Goal: Task Accomplishment & Management: Manage account settings

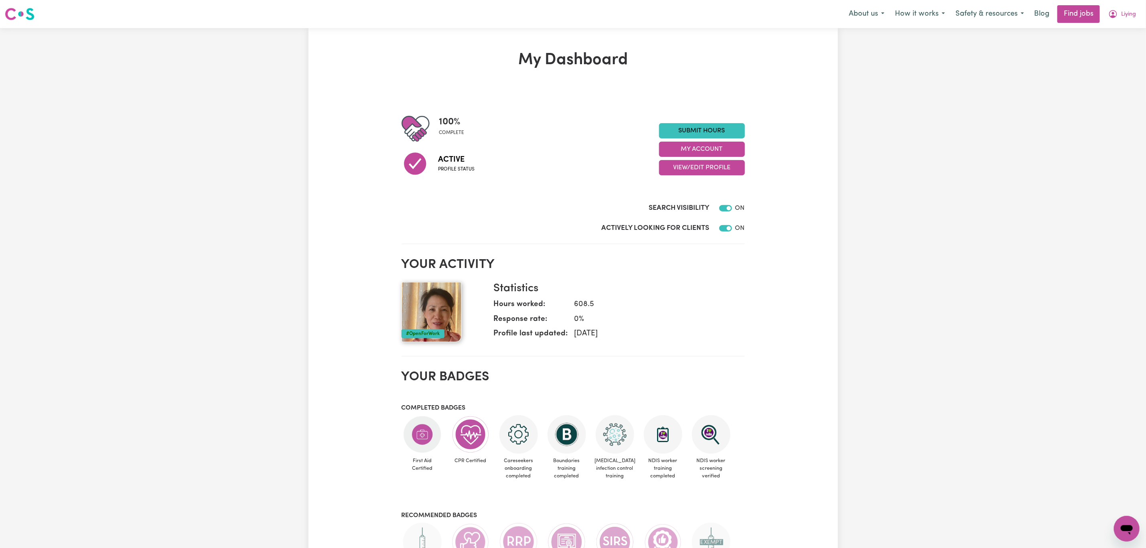
click at [1142, 16] on div "Menu About us How it works Safety & resources Blog Find jobs Liying" at bounding box center [573, 14] width 1146 height 18
click at [1122, 15] on span "Liying" at bounding box center [1129, 14] width 15 height 9
click at [1108, 35] on link "My Account" at bounding box center [1109, 31] width 63 height 15
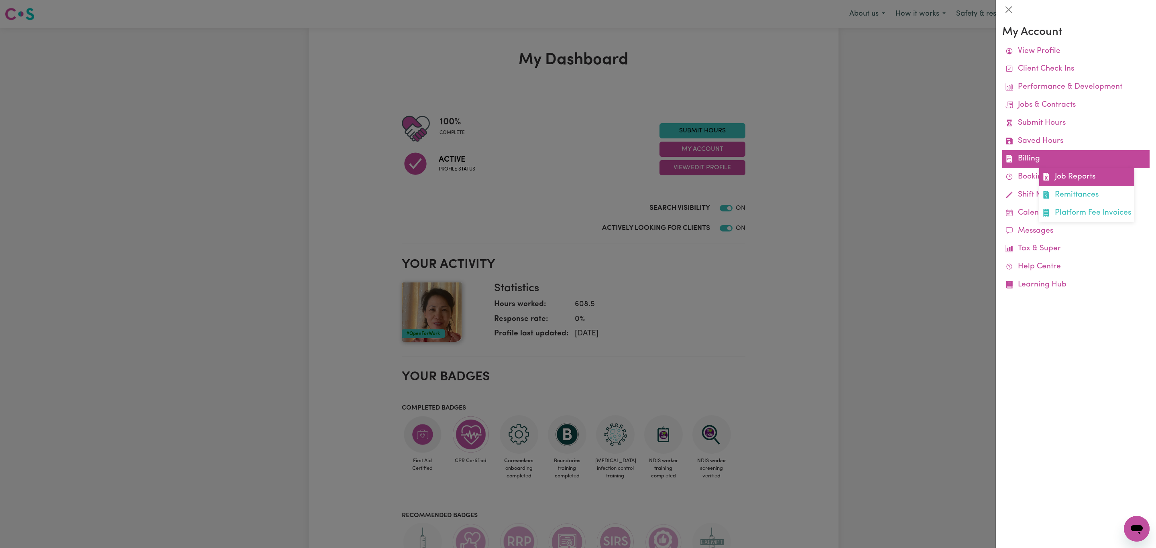
click at [1064, 177] on link "Job Reports" at bounding box center [1086, 177] width 95 height 18
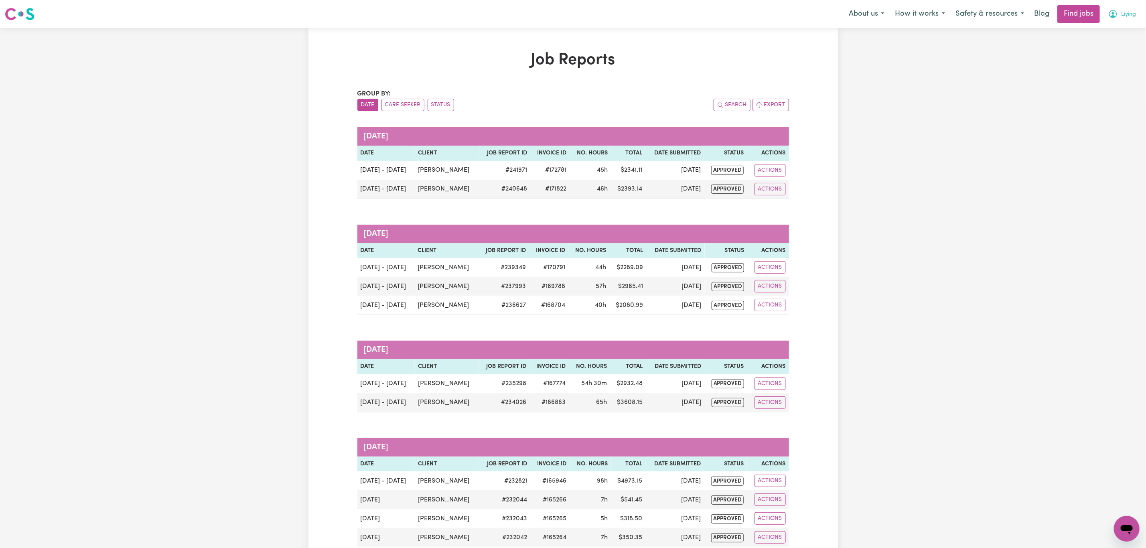
click at [1130, 17] on span "Liying" at bounding box center [1129, 14] width 15 height 9
drag, startPoint x: 1123, startPoint y: 20, endPoint x: 1094, endPoint y: 37, distance: 34.5
click at [1094, 37] on link "My Account" at bounding box center [1109, 31] width 63 height 15
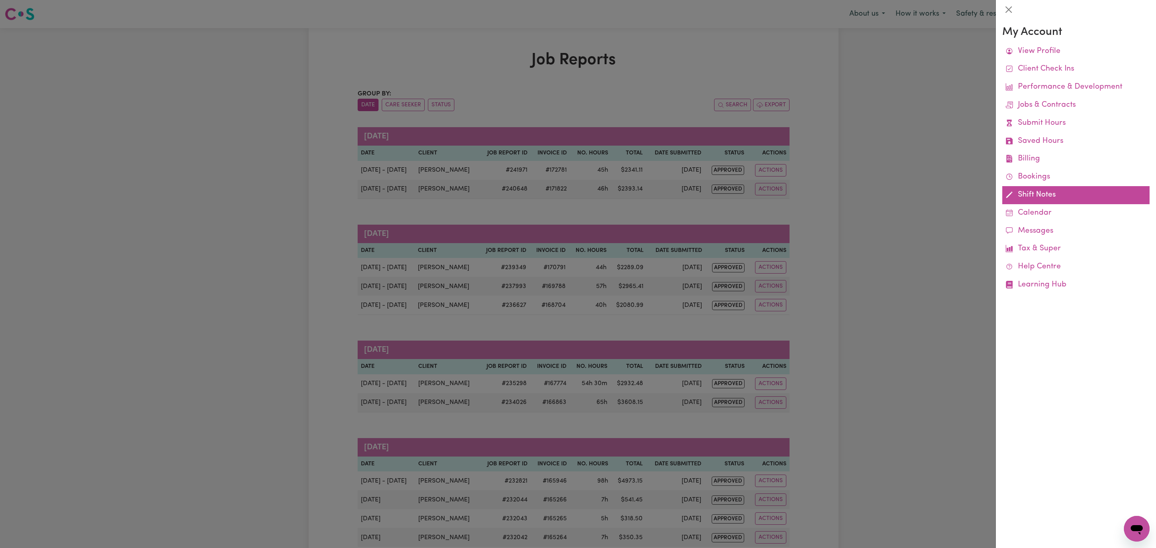
click at [1026, 196] on link "Shift Notes" at bounding box center [1075, 195] width 147 height 18
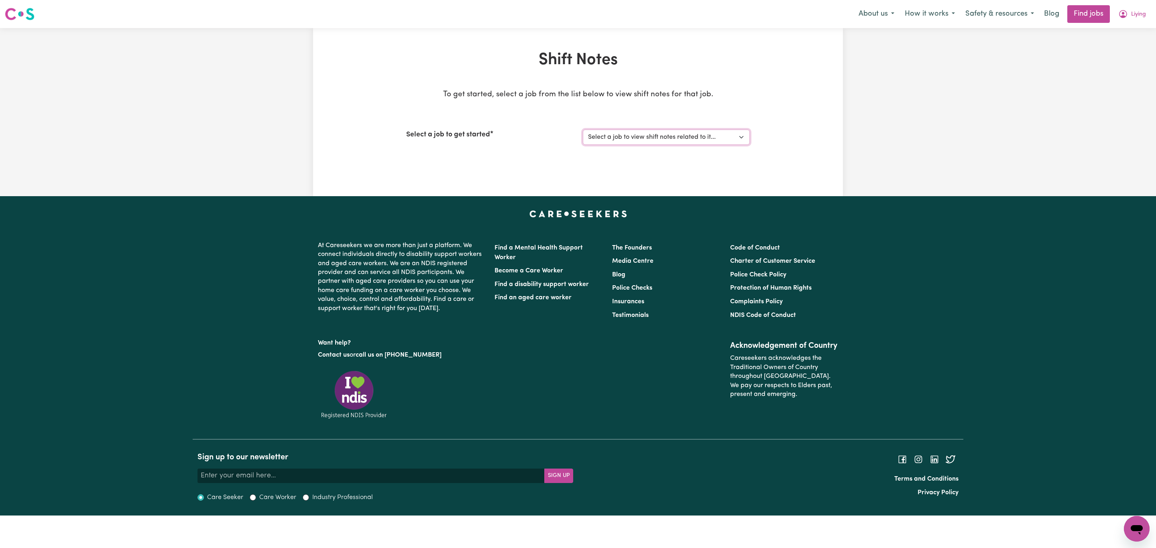
click at [650, 135] on select "Select a job to view shift notes related to it... [Cheryl Prasad] Care worker n…" at bounding box center [666, 137] width 167 height 15
select select "13973"
click at [583, 130] on select "Select a job to view shift notes related to it... [Cheryl Prasad] Care worker n…" at bounding box center [666, 137] width 167 height 15
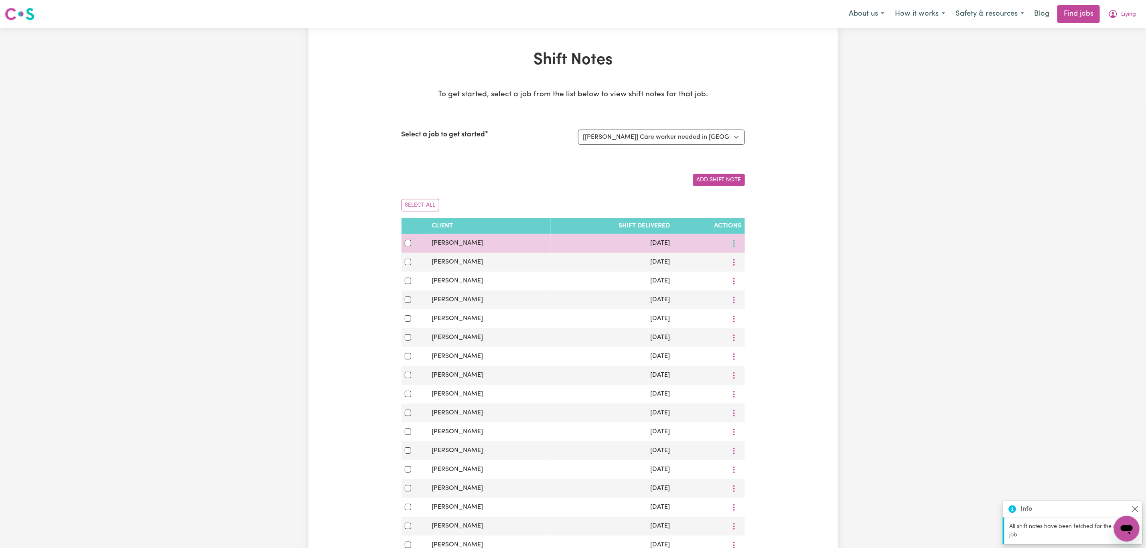
click at [736, 248] on icon "More options" at bounding box center [734, 244] width 8 height 8
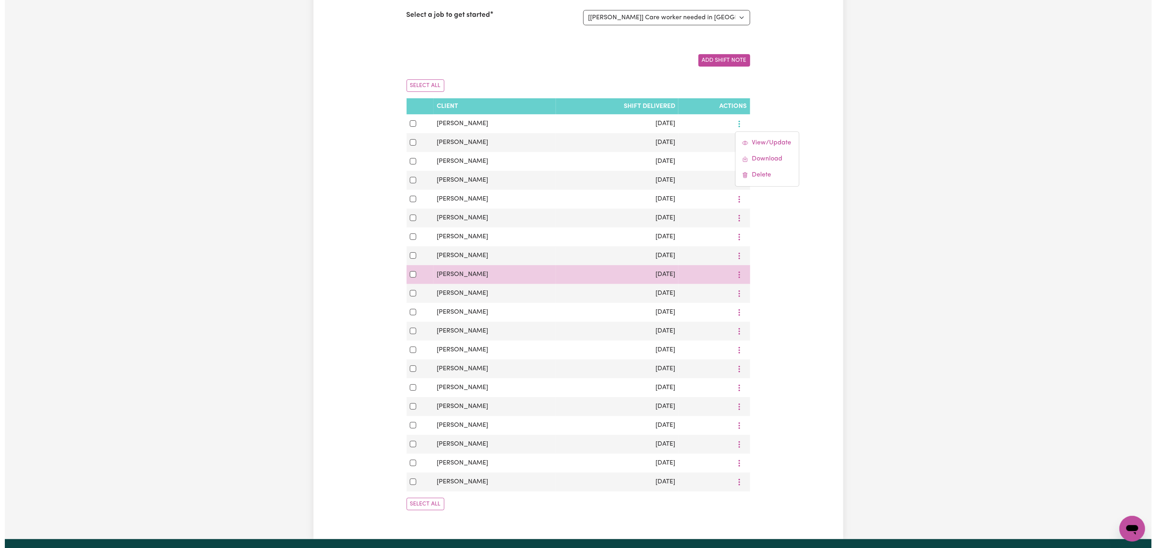
scroll to position [120, 0]
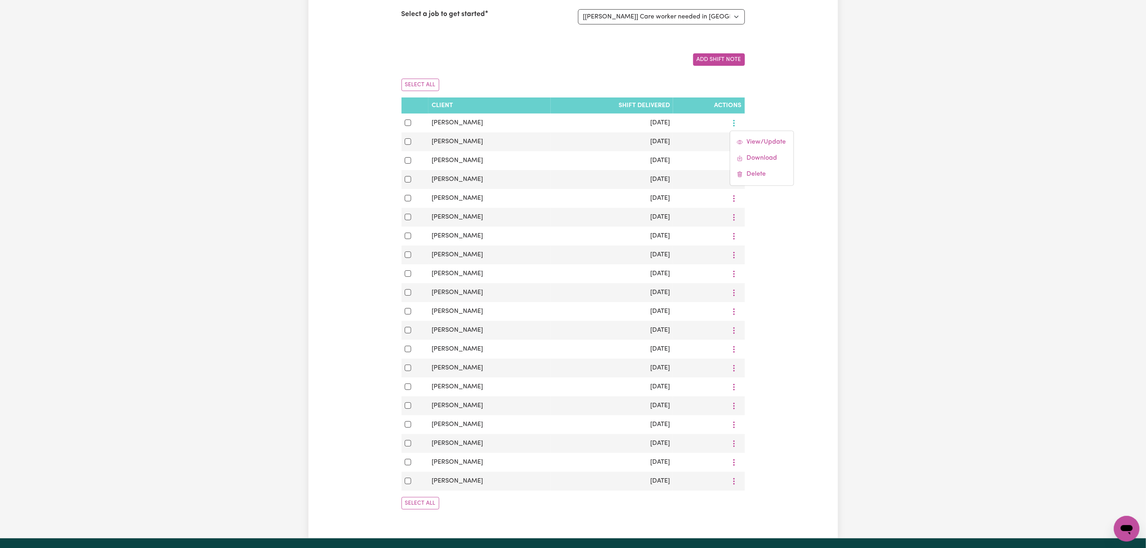
click at [409, 516] on div "Select All" at bounding box center [574, 503] width 344 height 25
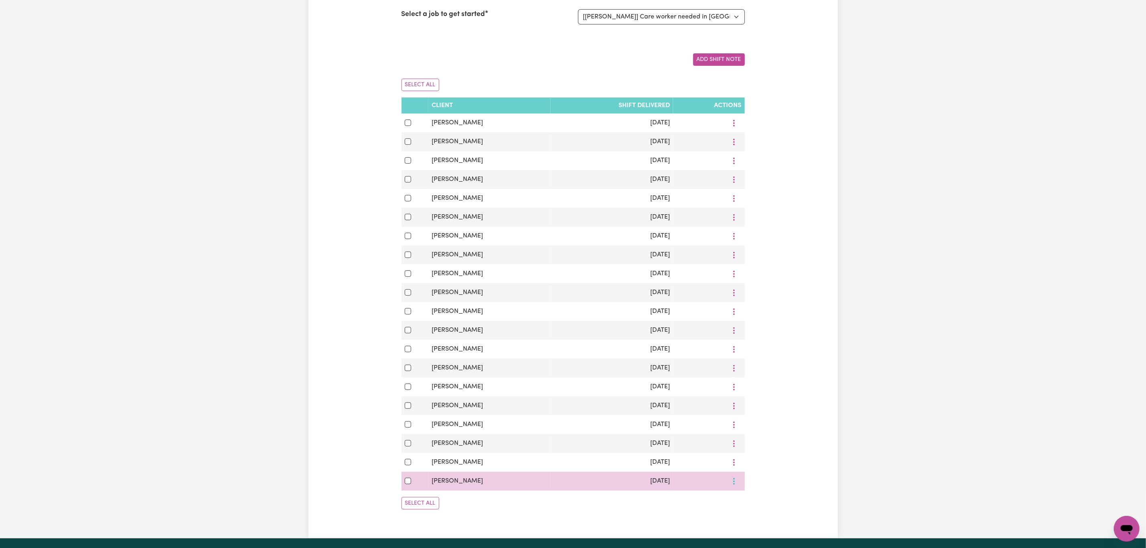
click at [732, 486] on icon "More options" at bounding box center [734, 482] width 8 height 8
click at [755, 433] on span "View/Update" at bounding box center [766, 430] width 39 height 6
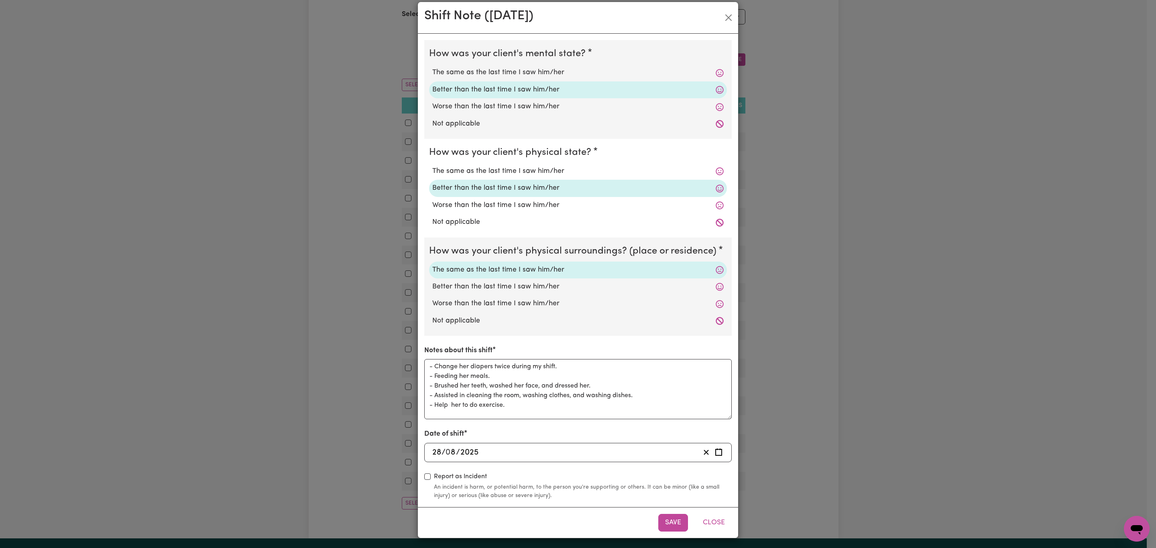
scroll to position [12, 0]
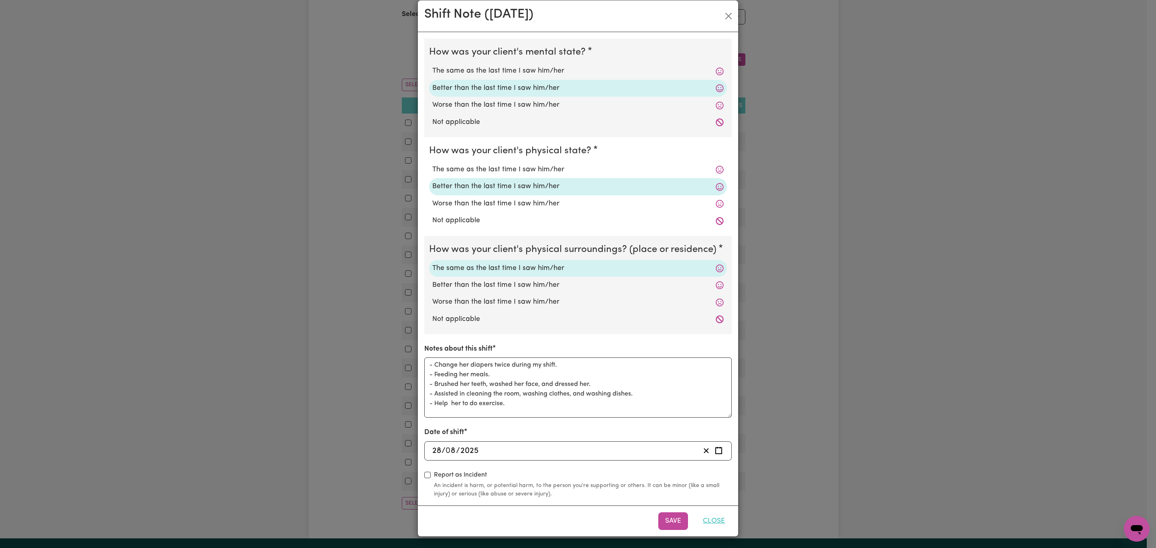
click at [708, 518] on button "Close" at bounding box center [714, 521] width 36 height 18
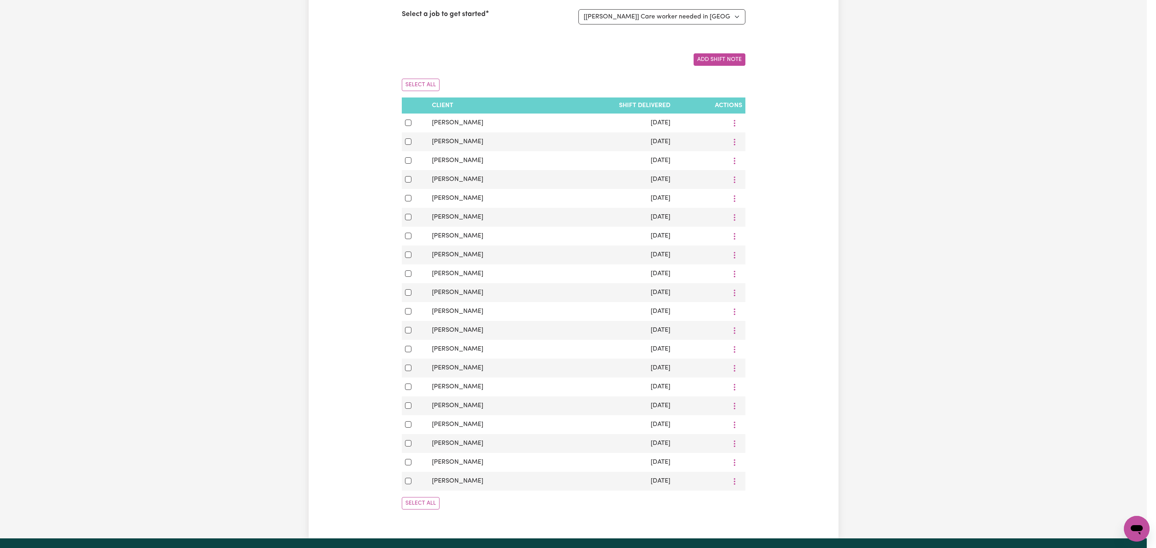
scroll to position [0, 0]
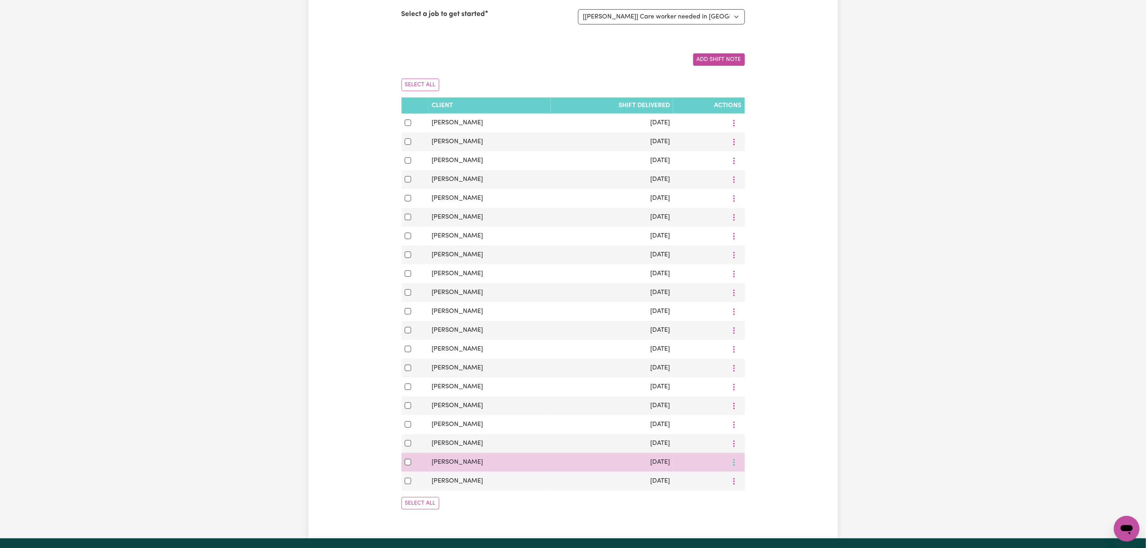
click at [734, 469] on button "More options" at bounding box center [734, 462] width 15 height 12
click at [752, 485] on span "View/Update" at bounding box center [766, 481] width 39 height 6
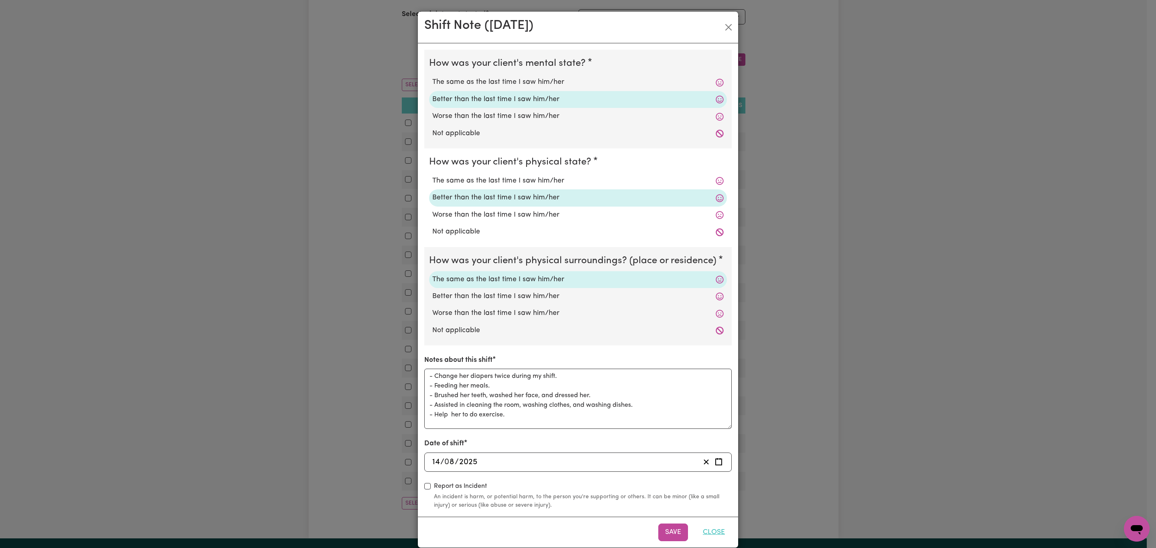
click at [707, 527] on button "Close" at bounding box center [714, 533] width 36 height 18
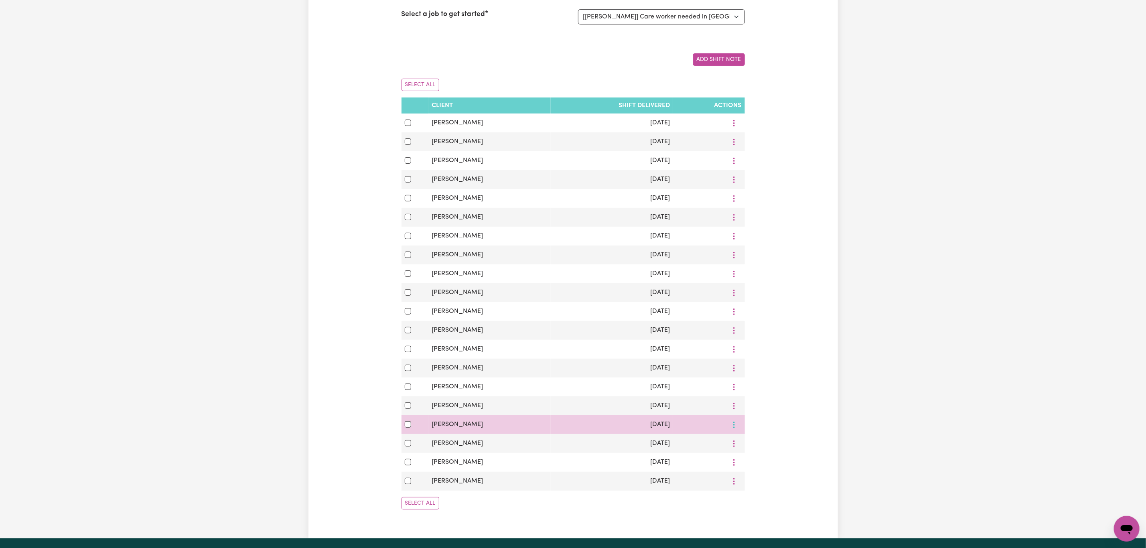
click at [736, 431] on button "More options" at bounding box center [734, 425] width 15 height 12
click at [750, 450] on link "View/Update" at bounding box center [762, 444] width 63 height 16
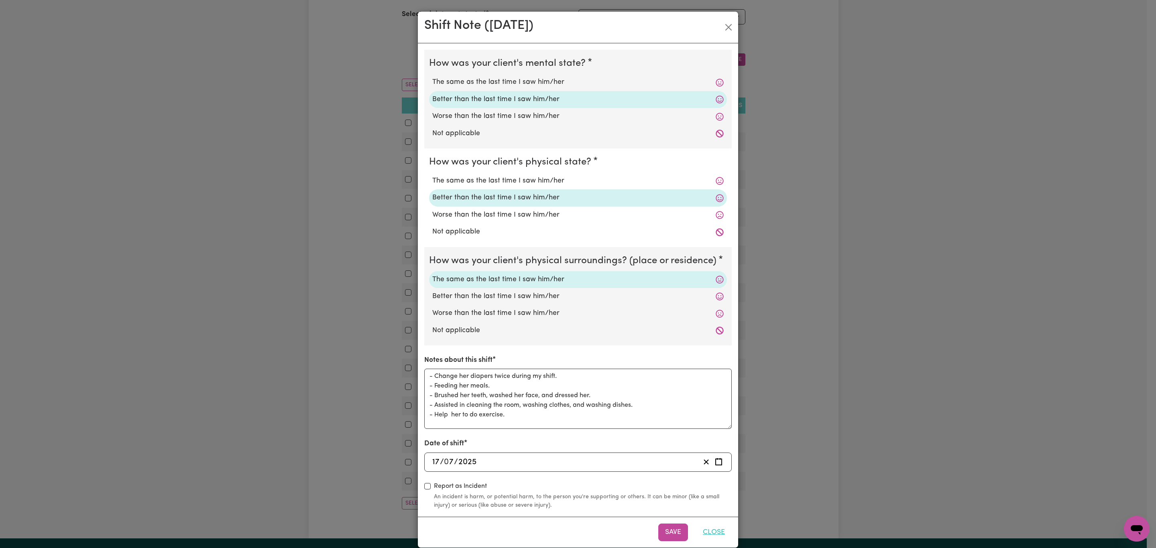
click at [711, 528] on button "Close" at bounding box center [714, 533] width 36 height 18
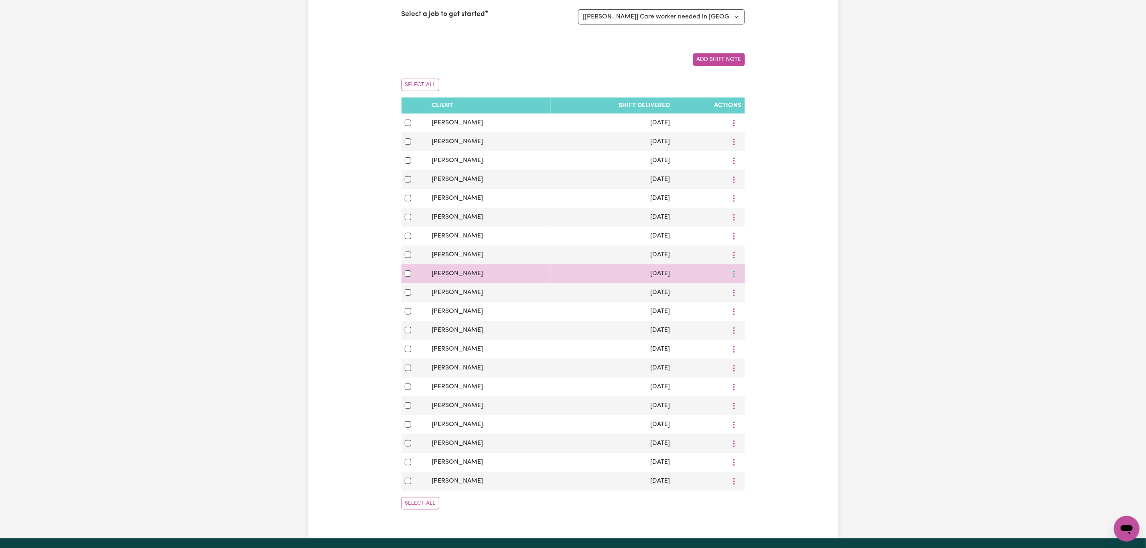
click at [738, 277] on icon "More options" at bounding box center [734, 274] width 8 height 8
click at [740, 292] on link "View/Update" at bounding box center [762, 293] width 63 height 16
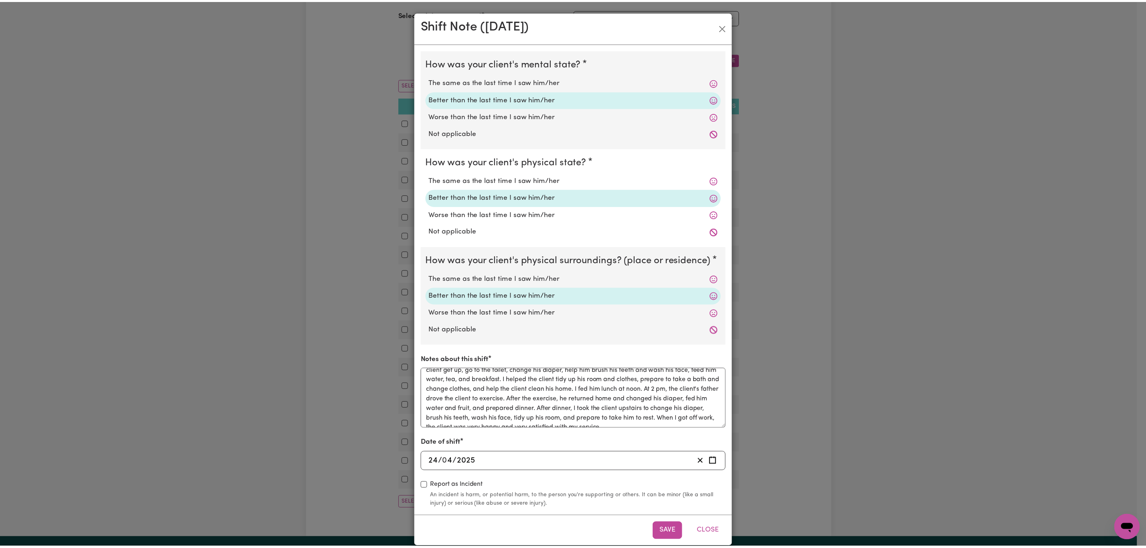
scroll to position [23, 0]
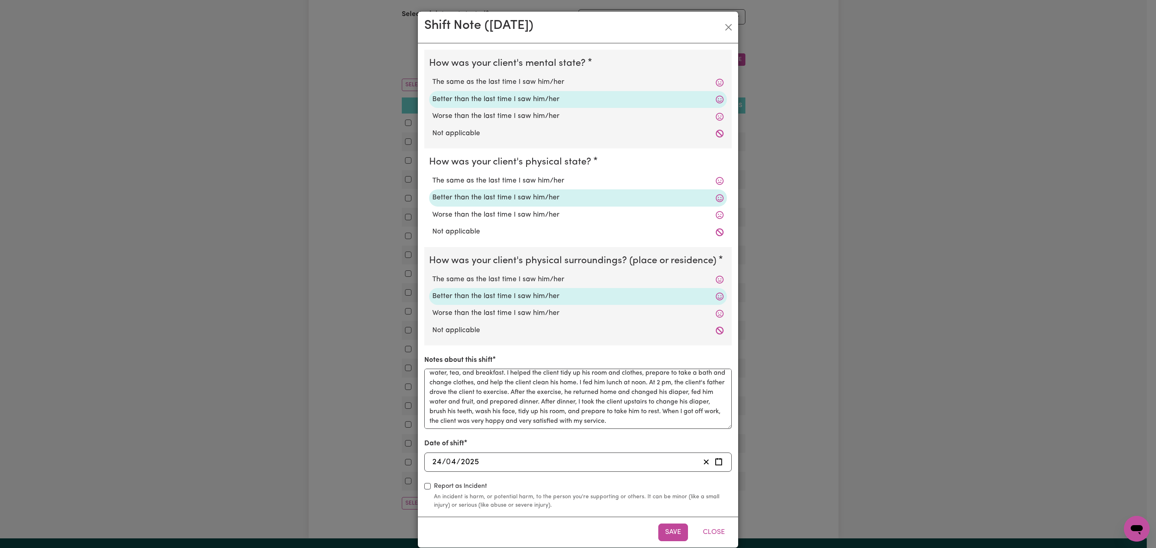
click at [719, 530] on button "Close" at bounding box center [714, 533] width 36 height 18
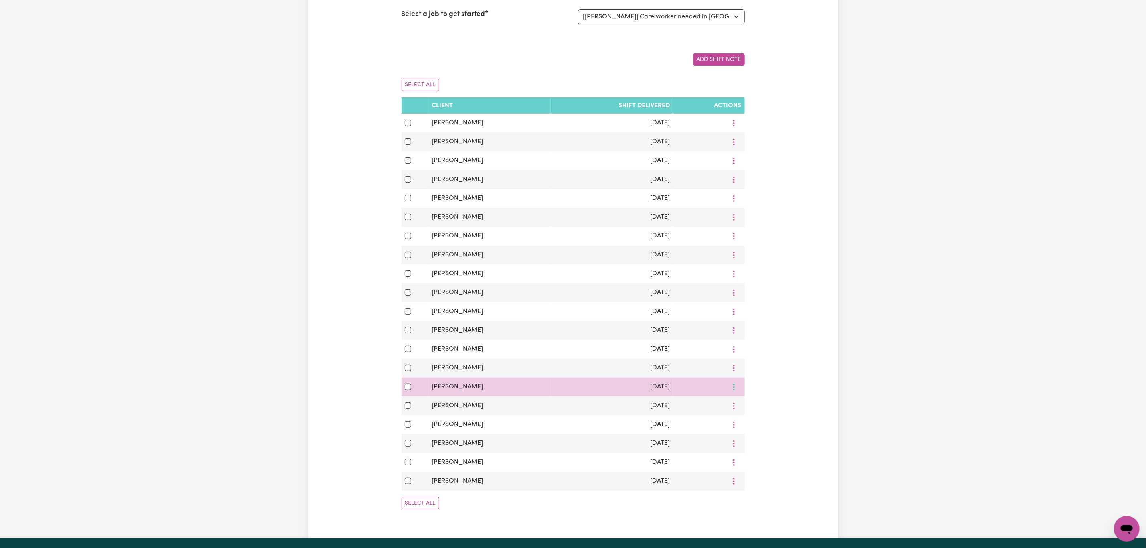
click at [738, 393] on button "More options" at bounding box center [734, 387] width 15 height 12
click at [747, 409] on span "View/Update" at bounding box center [766, 406] width 39 height 6
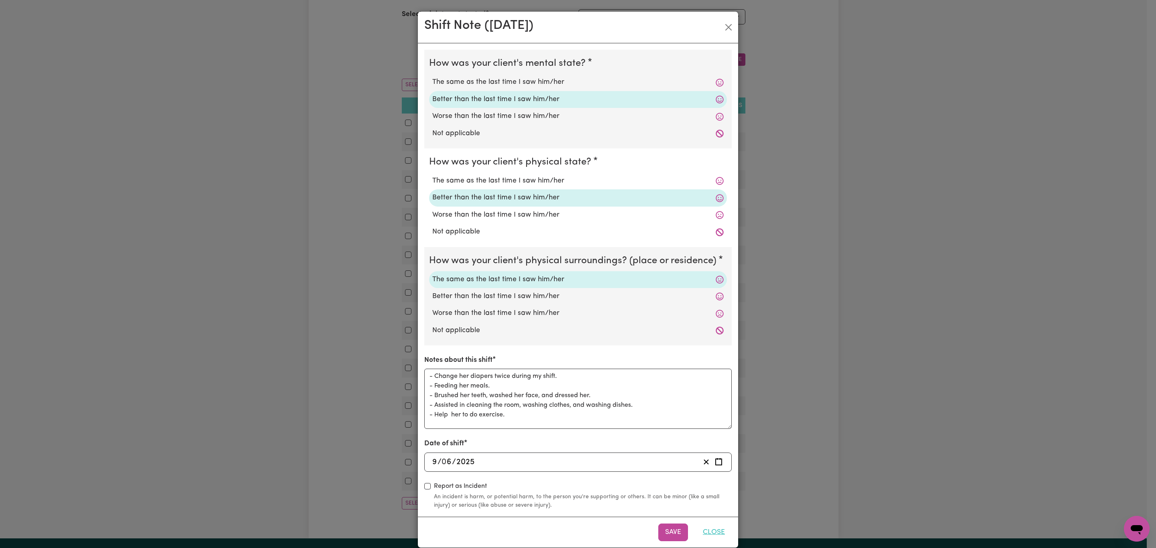
click at [707, 528] on button "Close" at bounding box center [714, 533] width 36 height 18
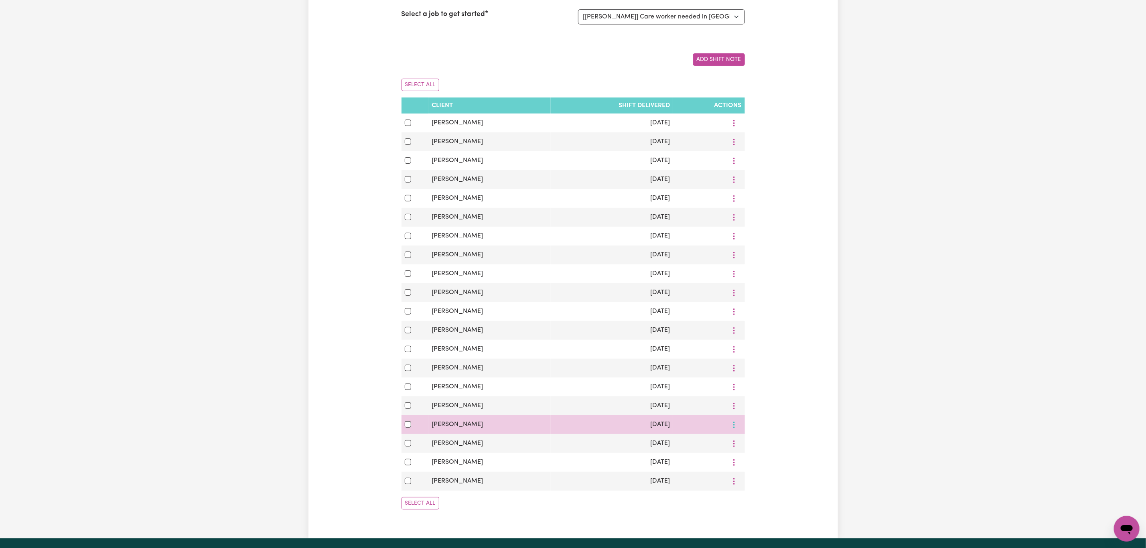
click at [736, 431] on button "More options" at bounding box center [734, 425] width 15 height 12
click at [737, 449] on span at bounding box center [740, 444] width 6 height 10
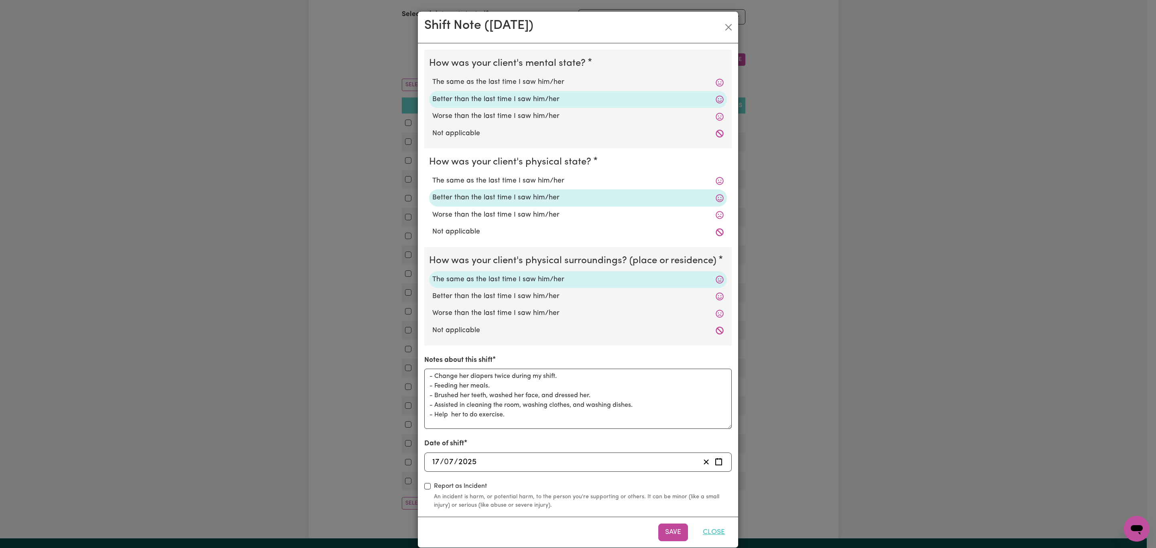
click at [715, 531] on button "Close" at bounding box center [714, 533] width 36 height 18
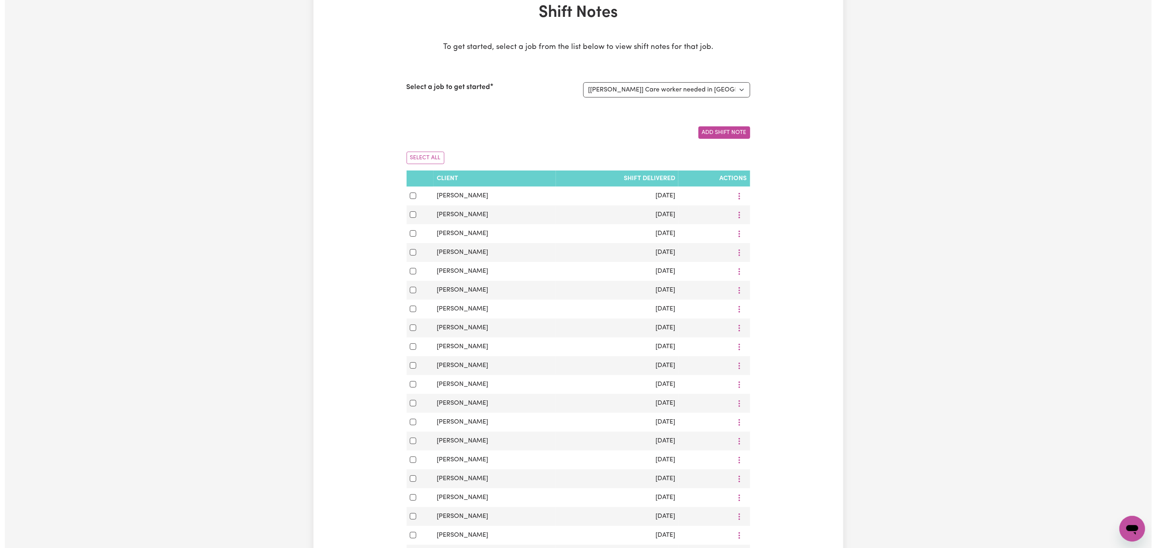
scroll to position [0, 0]
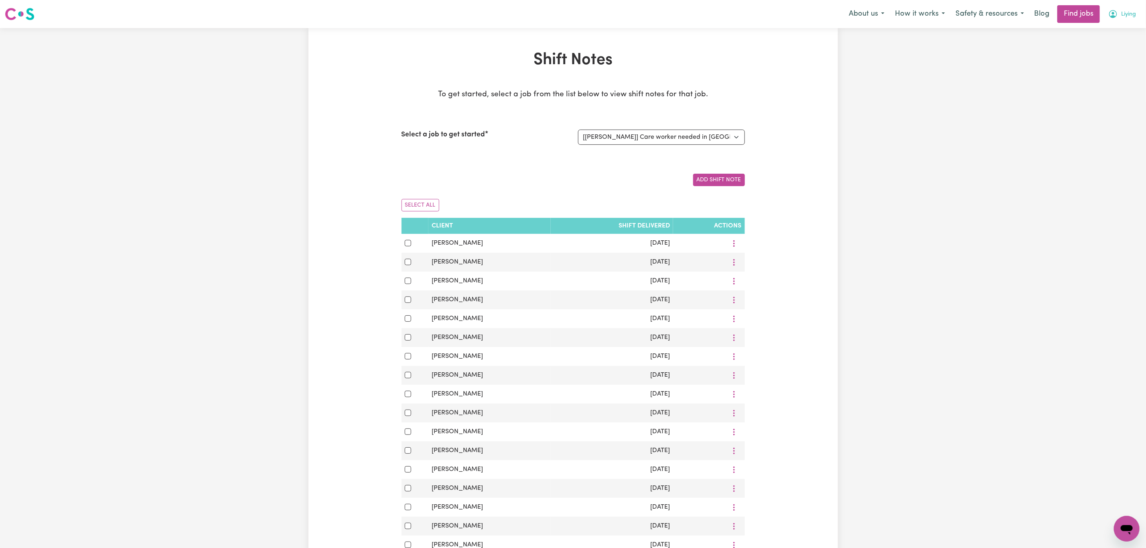
click at [1128, 10] on span "Liying" at bounding box center [1129, 14] width 15 height 9
drag, startPoint x: 1124, startPoint y: 18, endPoint x: 1114, endPoint y: 33, distance: 17.7
click at [1114, 33] on link "My Account" at bounding box center [1109, 31] width 63 height 15
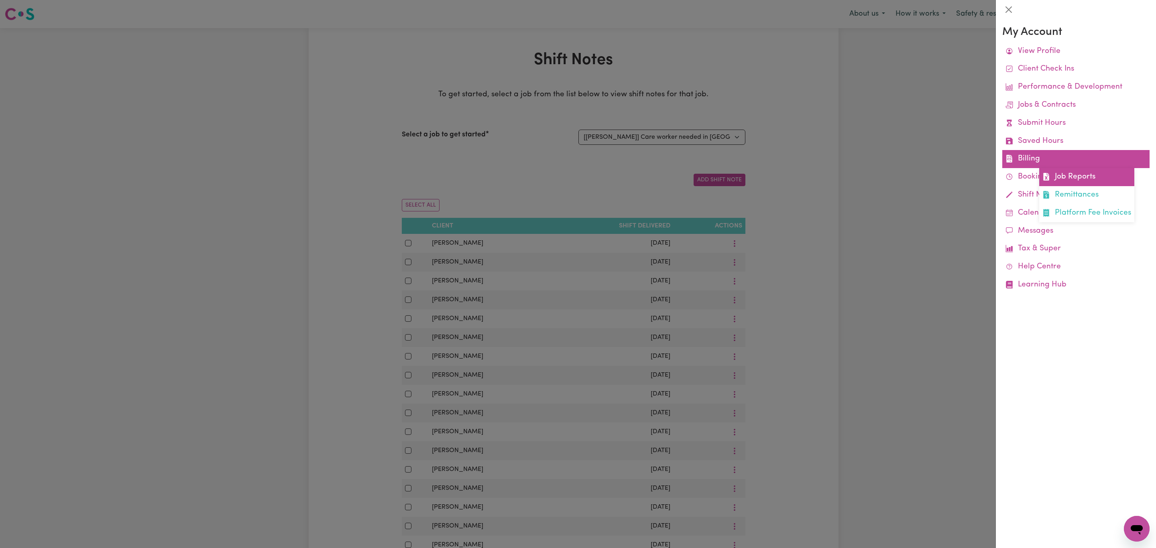
click at [1056, 182] on link "Job Reports" at bounding box center [1086, 177] width 95 height 18
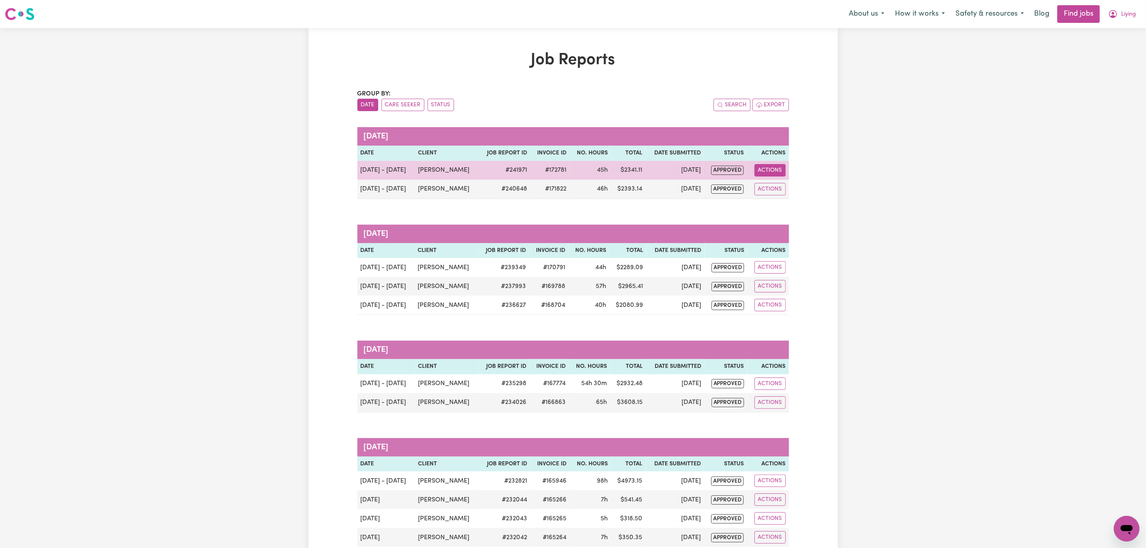
click at [770, 171] on button "Actions" at bounding box center [770, 170] width 31 height 12
click at [788, 188] on link "View Job Report" at bounding box center [790, 189] width 69 height 16
select select "pm"
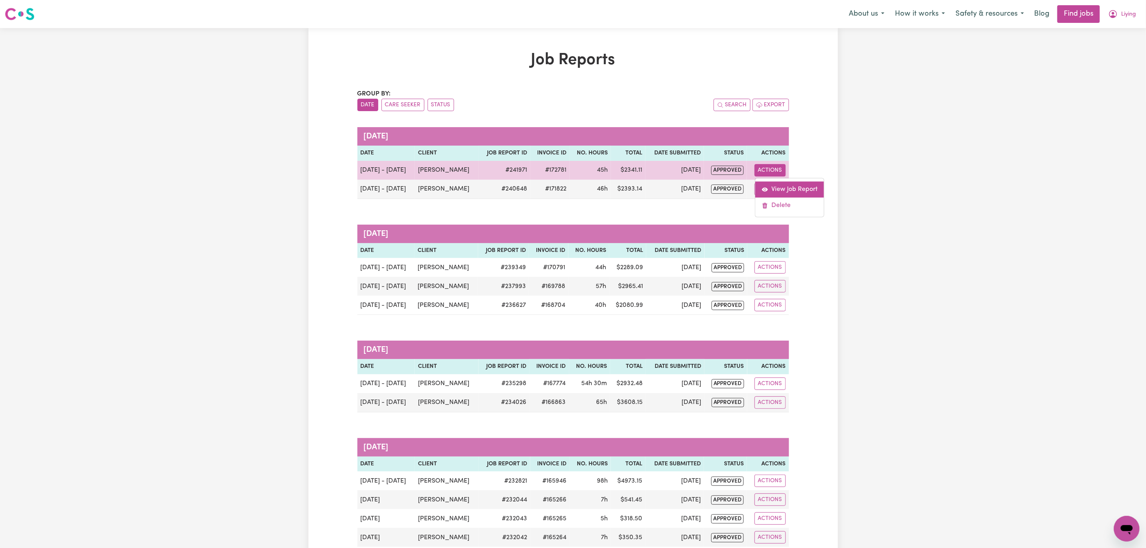
select select "pm"
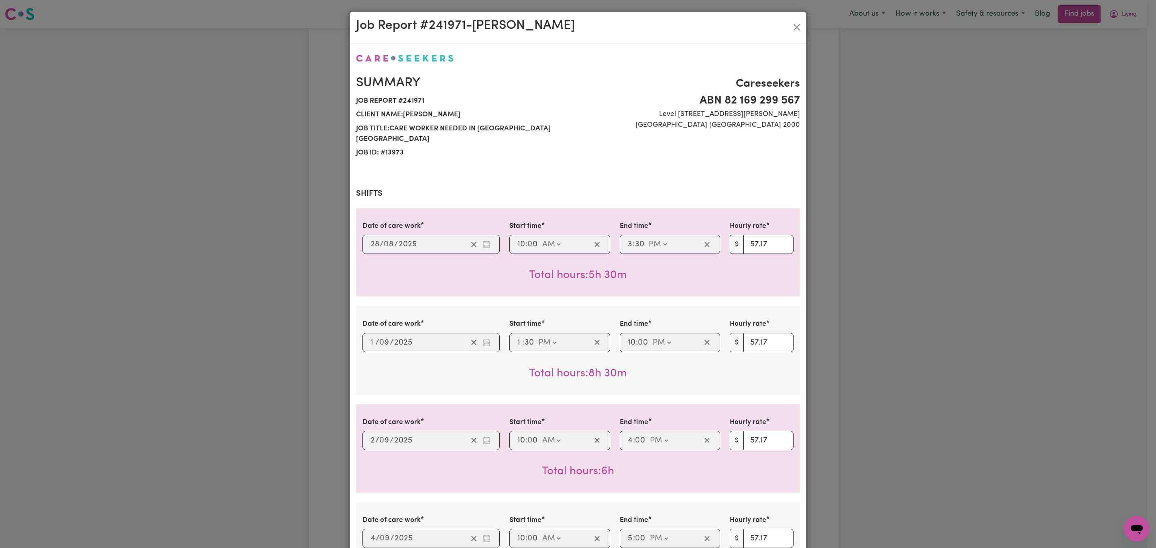
select select "57.17-Weekday"
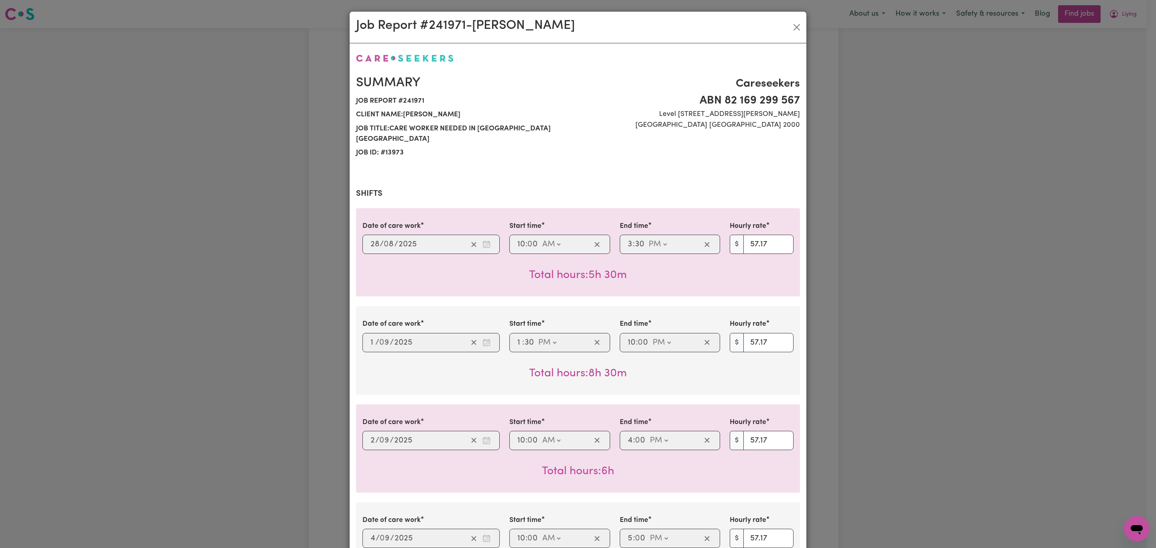
select select "57.17-Weekday"
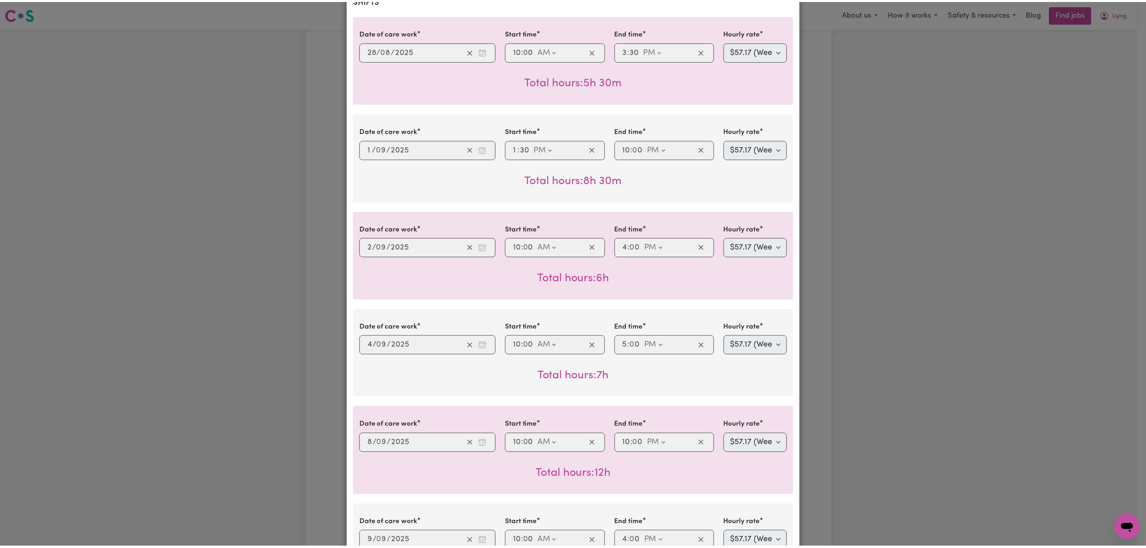
scroll to position [181, 0]
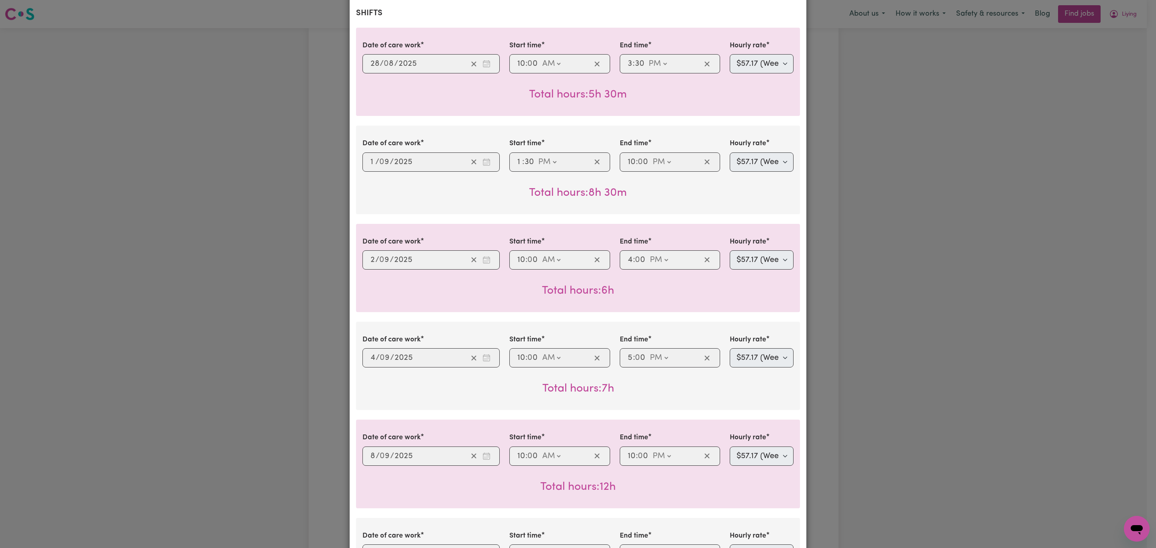
click at [276, 309] on div "Job Report # 241971 - Cheryl Prasad Summary Job report # 241971 Client name: Ch…" at bounding box center [578, 274] width 1156 height 548
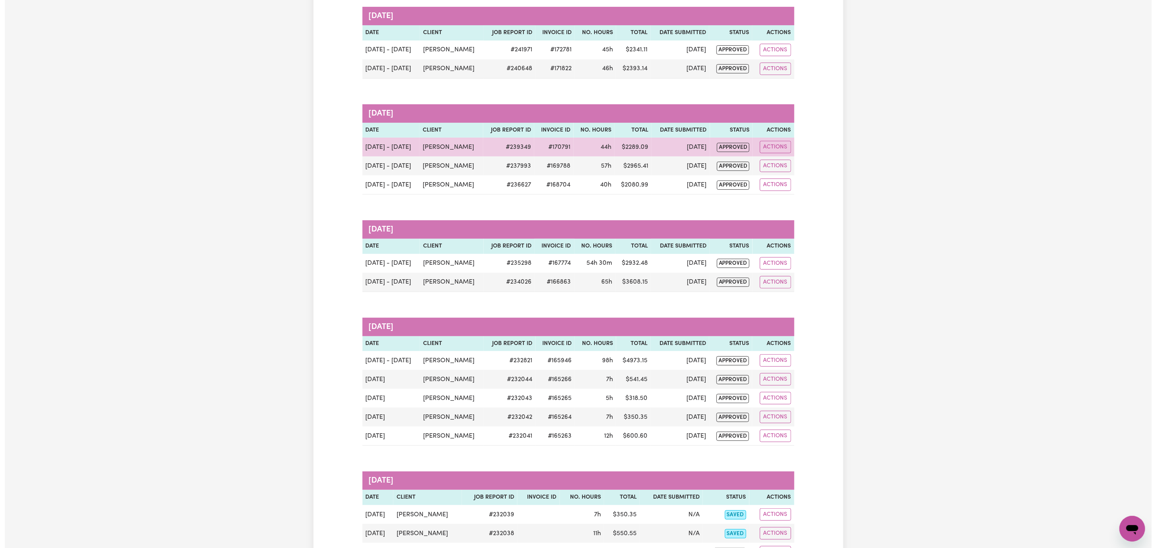
scroll to position [0, 0]
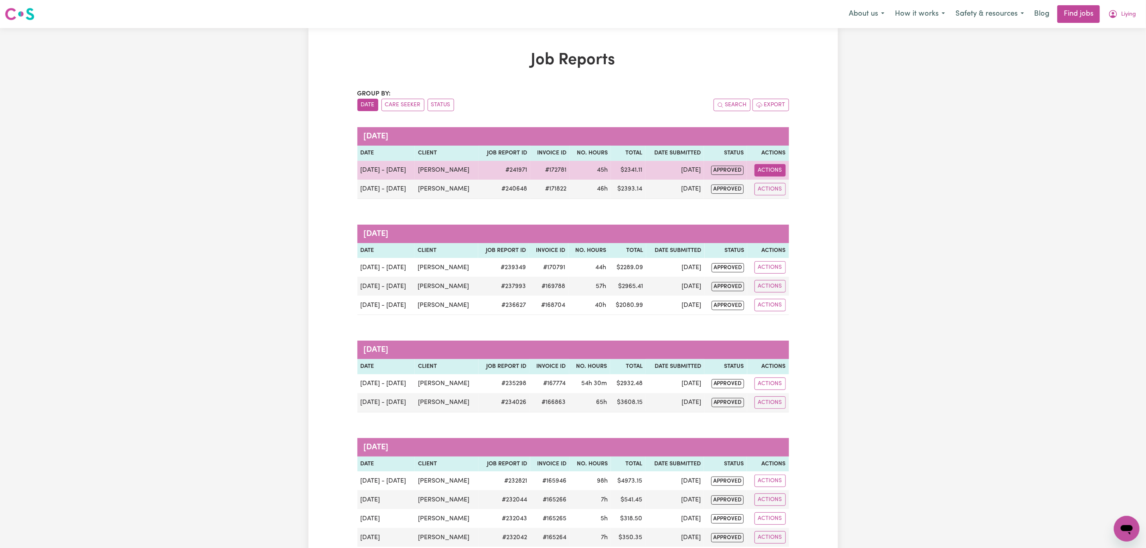
click at [774, 173] on button "Actions" at bounding box center [770, 170] width 31 height 12
click at [784, 189] on link "View Job Report" at bounding box center [790, 189] width 69 height 16
select select "pm"
select select "57.17-Weekday"
select select "pm"
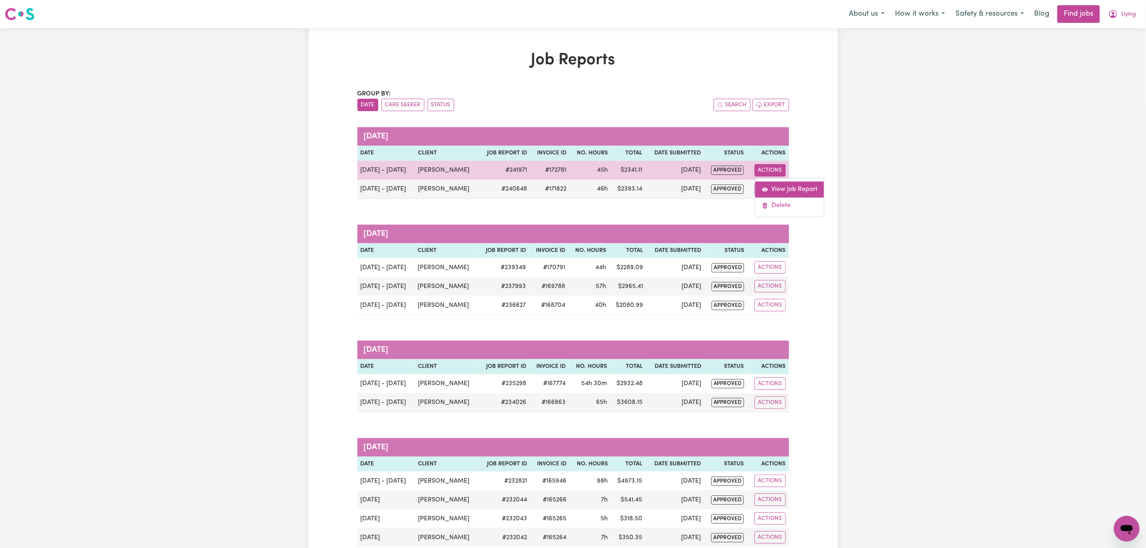
select select "pm"
select select "57.17-Weekday"
select select "pm"
select select "57.17-Weekday"
select select "pm"
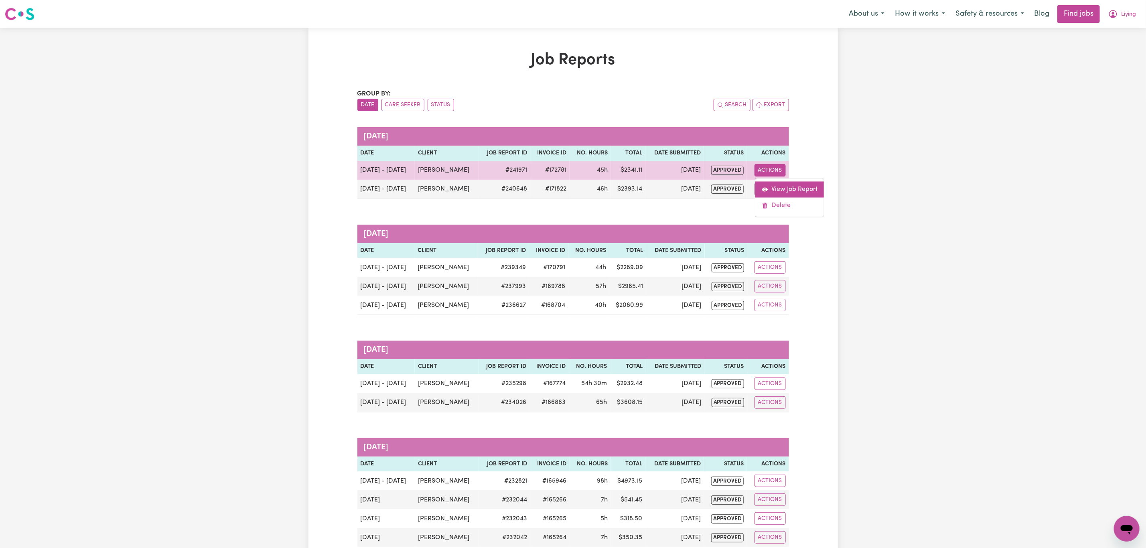
select select "57.17-Weekday"
select select "pm"
select select "57.17-Weekday"
select select "pm"
select select "57.17-Weekday"
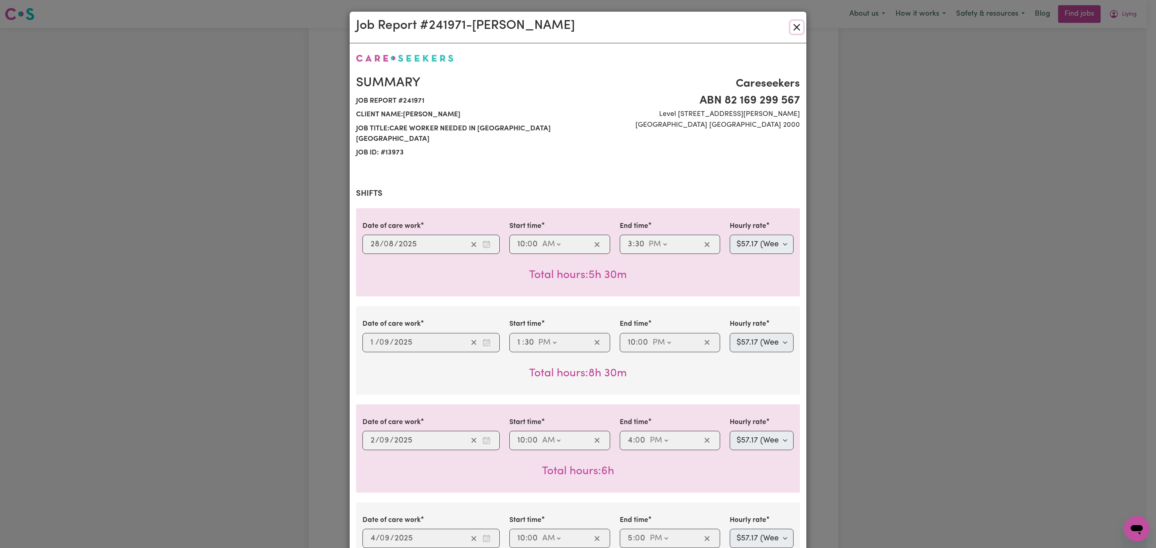
click at [791, 24] on button "Close" at bounding box center [796, 27] width 13 height 13
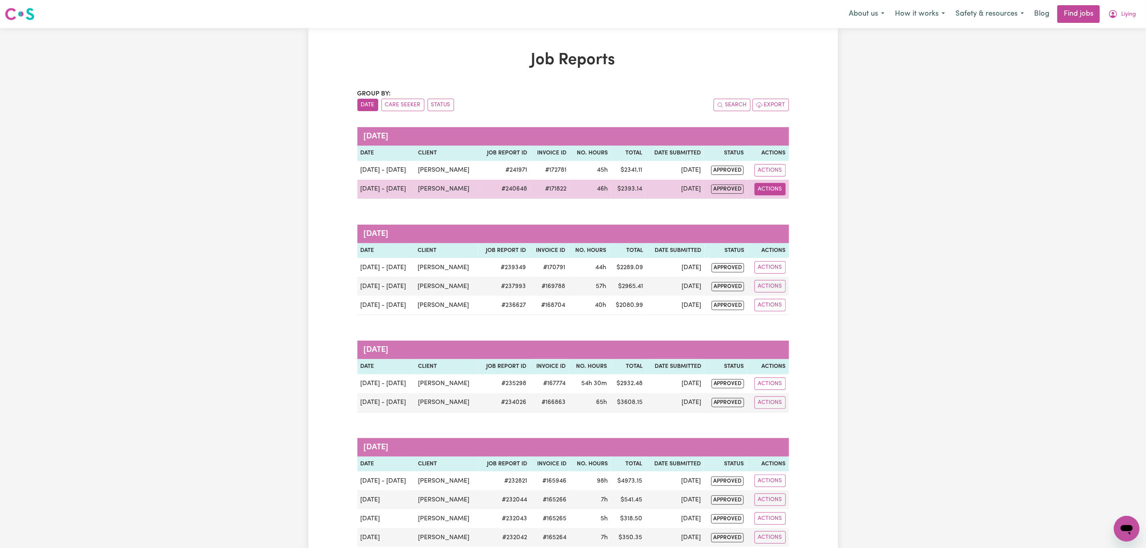
click at [776, 191] on button "Actions" at bounding box center [770, 189] width 31 height 12
click at [792, 204] on link "View Job Report" at bounding box center [790, 208] width 69 height 16
select select "pm"
select select "57.17-Weekday"
select select "pm"
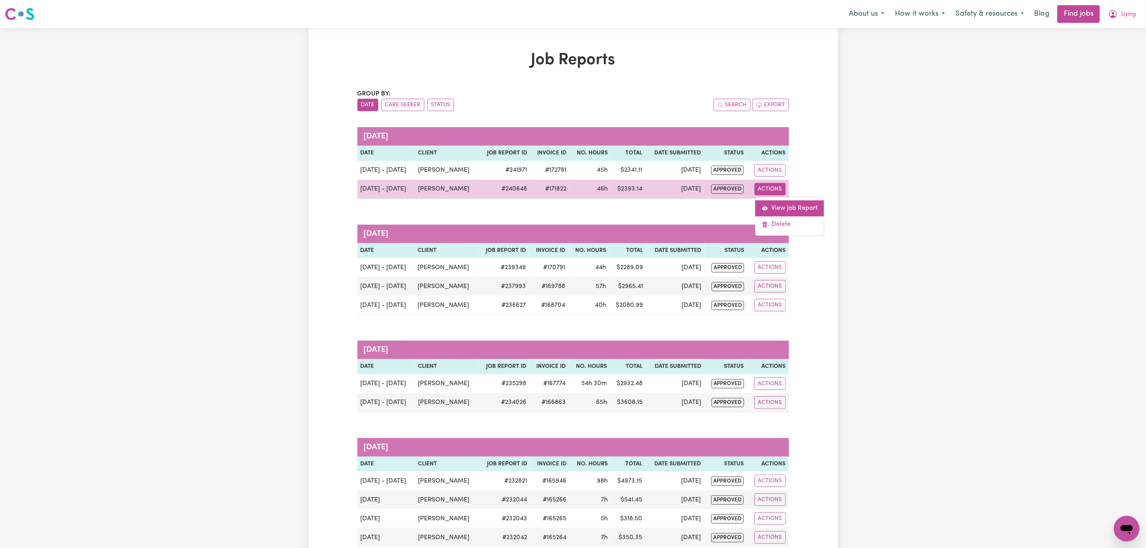
select select "57.17-Weekday"
select select "pm"
select select "57.17-Weekday"
select select "pm"
select select "57.17-Weekday"
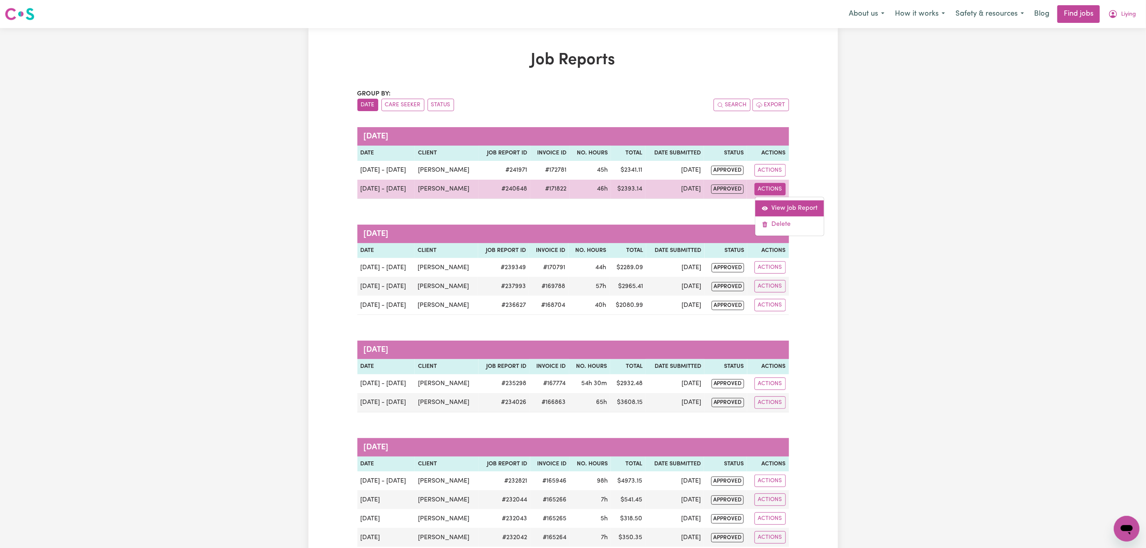
select select "pm"
select select "57.17-Weekday"
select select "pm"
select select "57.17-Weekday"
select select "pm"
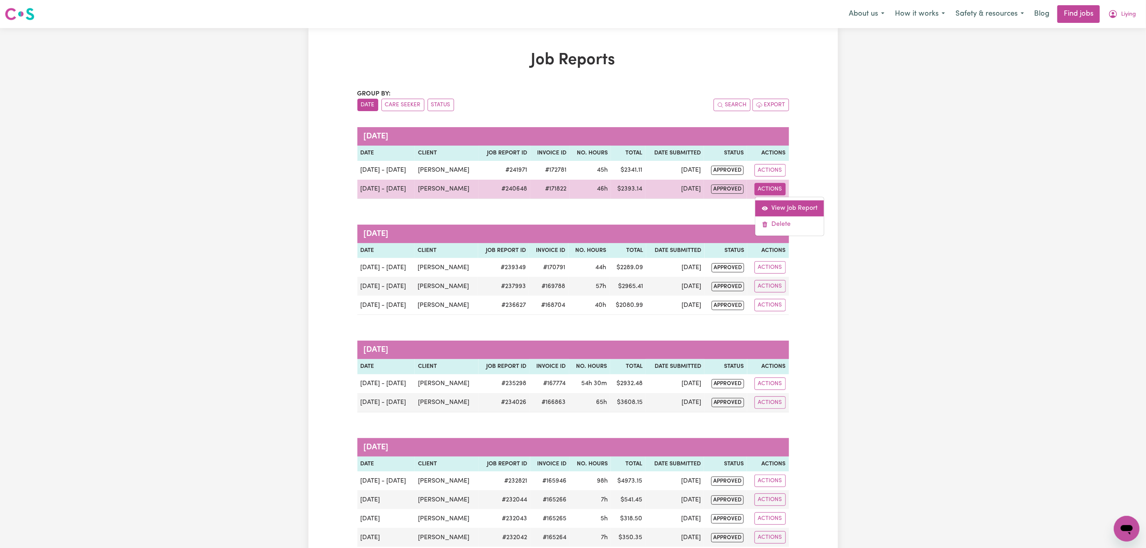
select select "57.17-Weekday"
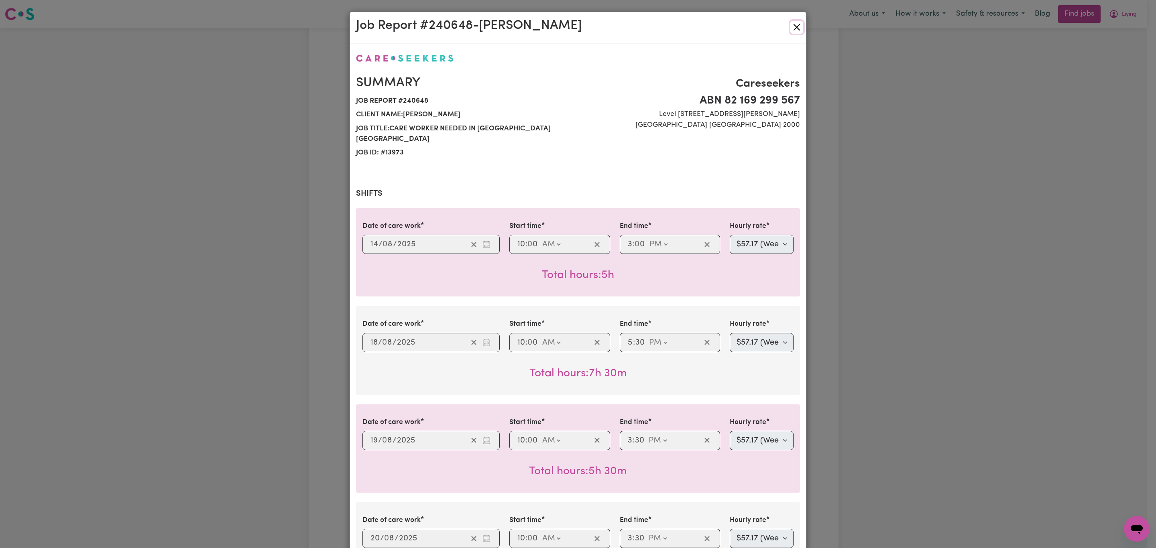
click at [797, 23] on button "Close" at bounding box center [796, 27] width 13 height 13
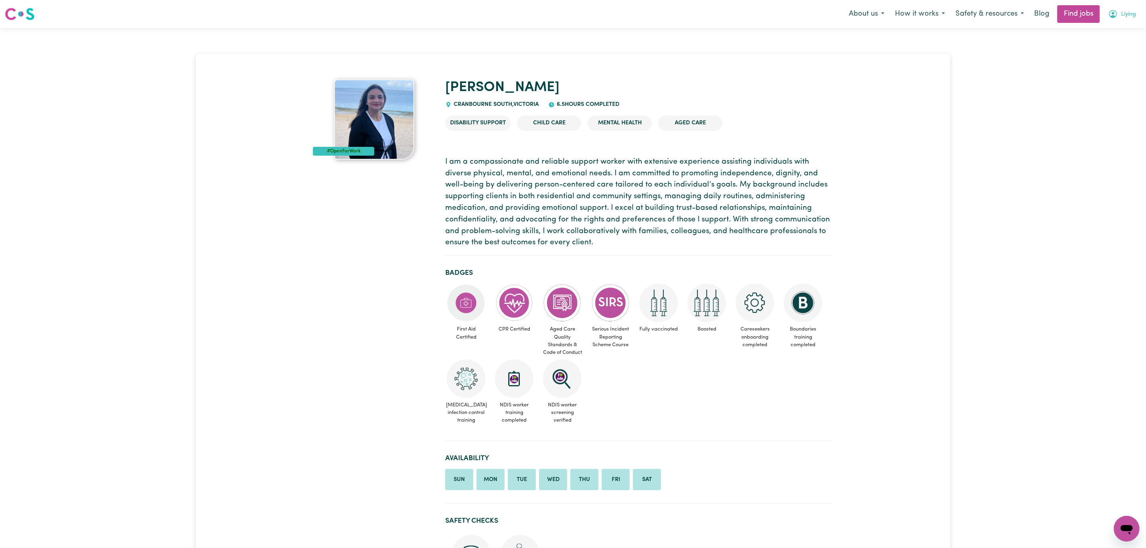
click at [1128, 12] on span "Liying" at bounding box center [1129, 14] width 15 height 9
click at [1120, 29] on link "My Account" at bounding box center [1109, 31] width 63 height 15
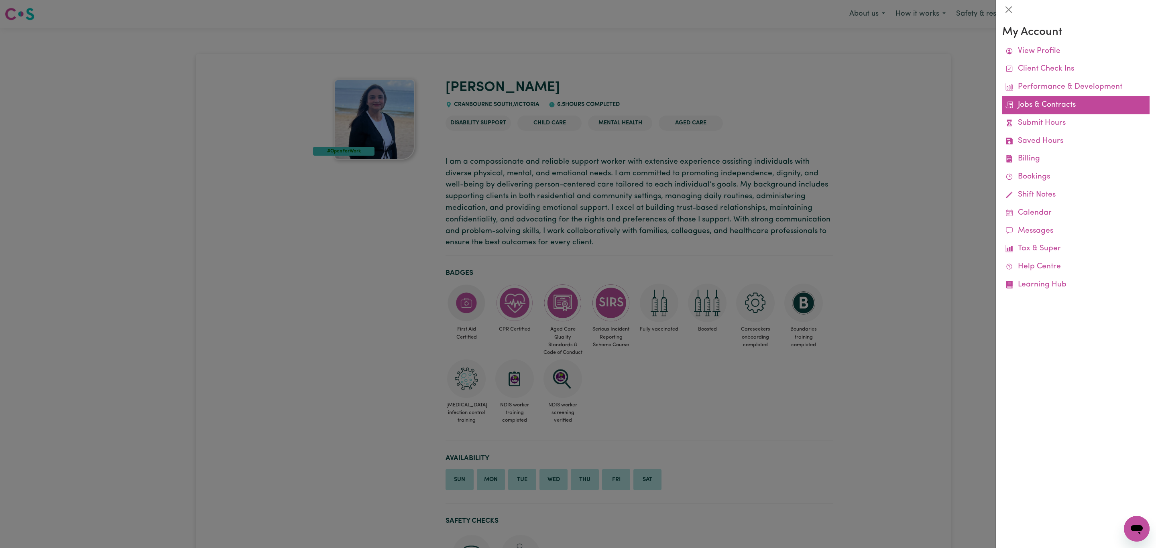
click at [1037, 111] on link "Jobs & Contracts" at bounding box center [1075, 105] width 147 height 18
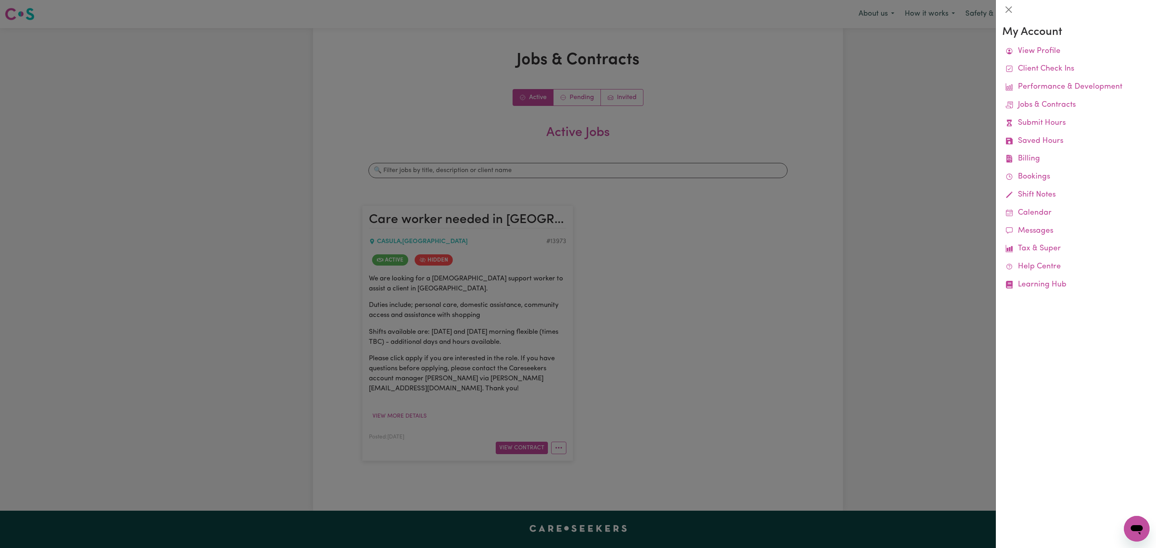
click at [635, 177] on div at bounding box center [578, 274] width 1156 height 548
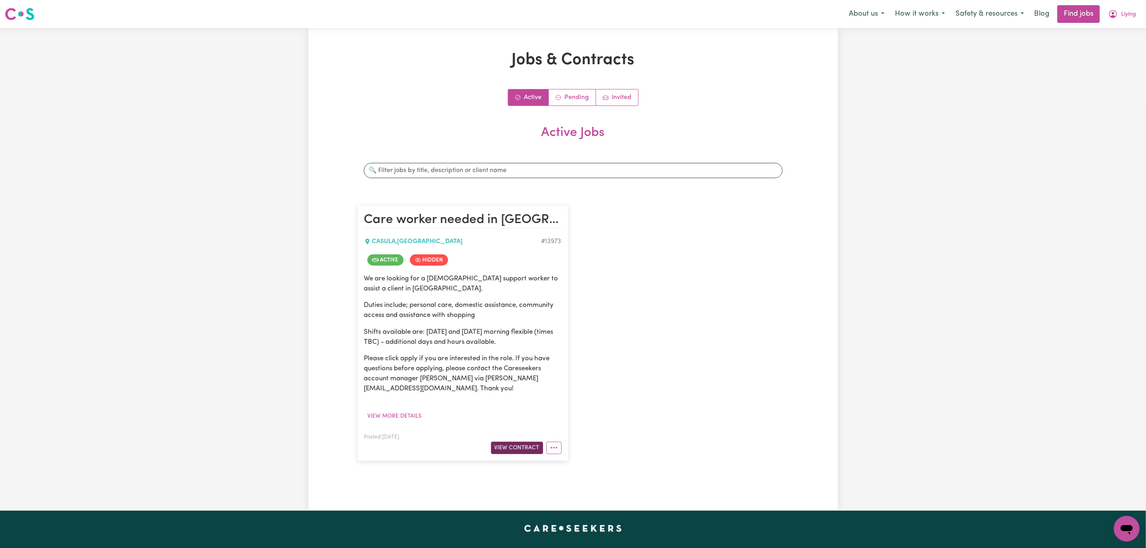
click at [518, 446] on button "View Contract" at bounding box center [517, 448] width 52 height 12
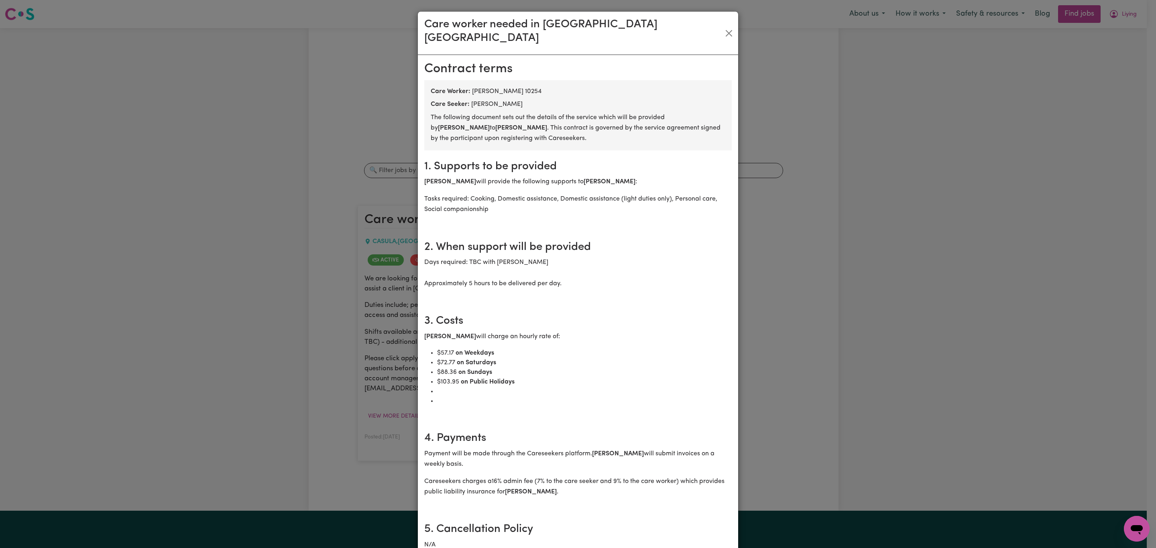
drag, startPoint x: 1039, startPoint y: 60, endPoint x: 972, endPoint y: 61, distance: 67.8
click at [1034, 59] on div "Care worker needed in CASULA NSW Contract terms Care Worker: Liying Zong 10254 …" at bounding box center [578, 274] width 1156 height 548
drag, startPoint x: 726, startPoint y: 23, endPoint x: 736, endPoint y: 24, distance: 10.1
click at [727, 27] on button "Close" at bounding box center [729, 33] width 12 height 13
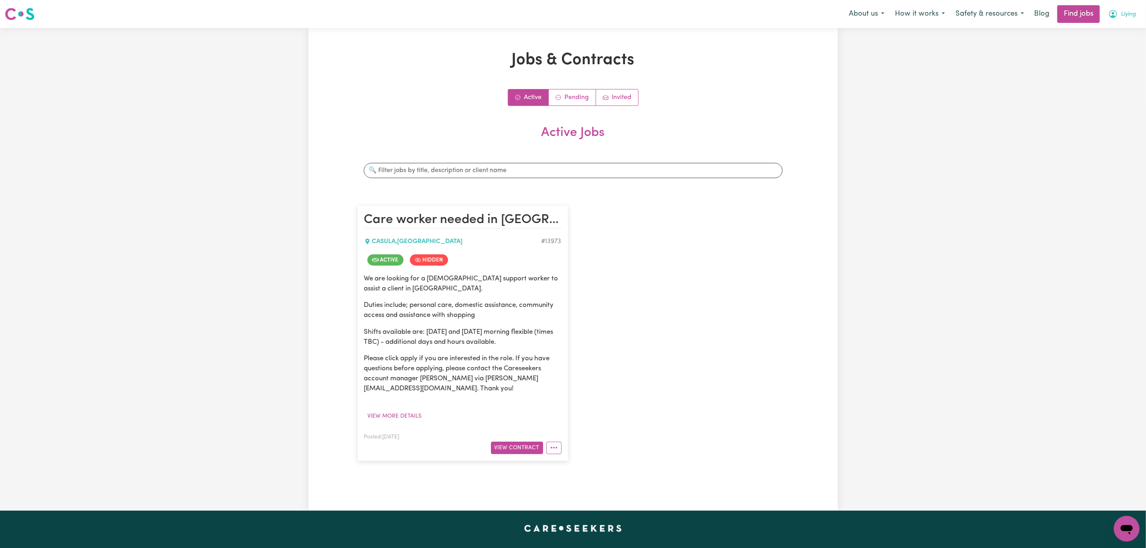
click at [1124, 11] on span "Liying" at bounding box center [1129, 14] width 15 height 9
click at [1109, 58] on link "Logout" at bounding box center [1109, 61] width 63 height 15
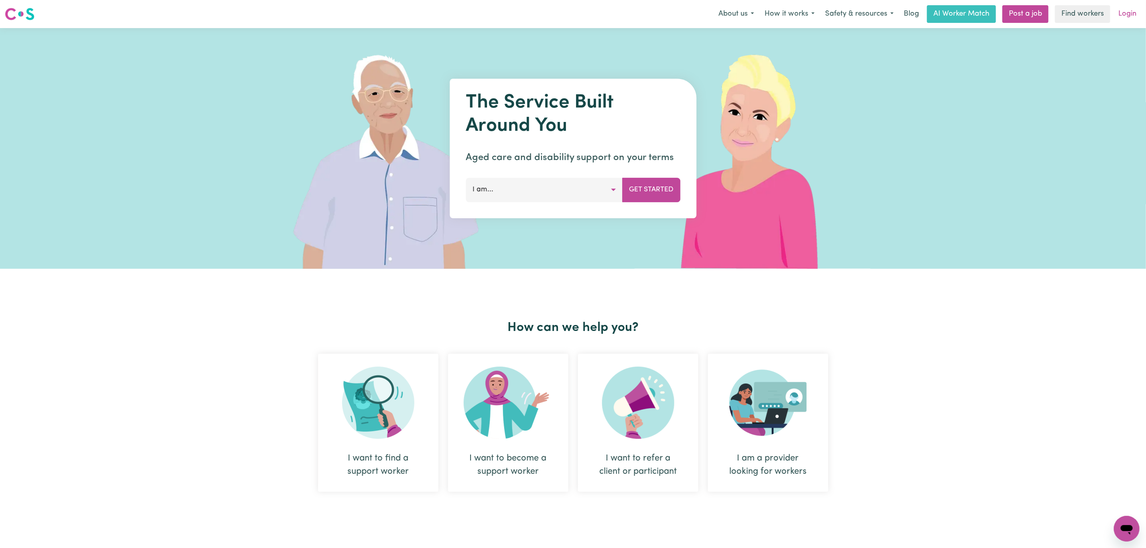
click at [1130, 8] on link "Login" at bounding box center [1128, 14] width 28 height 18
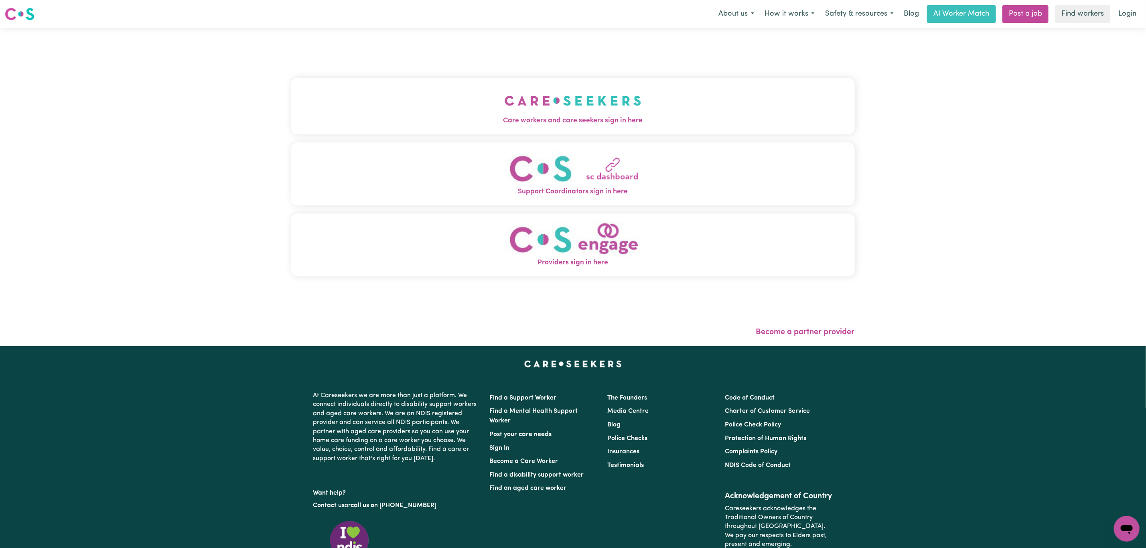
click at [465, 108] on button "Care workers and care seekers sign in here" at bounding box center [573, 106] width 564 height 56
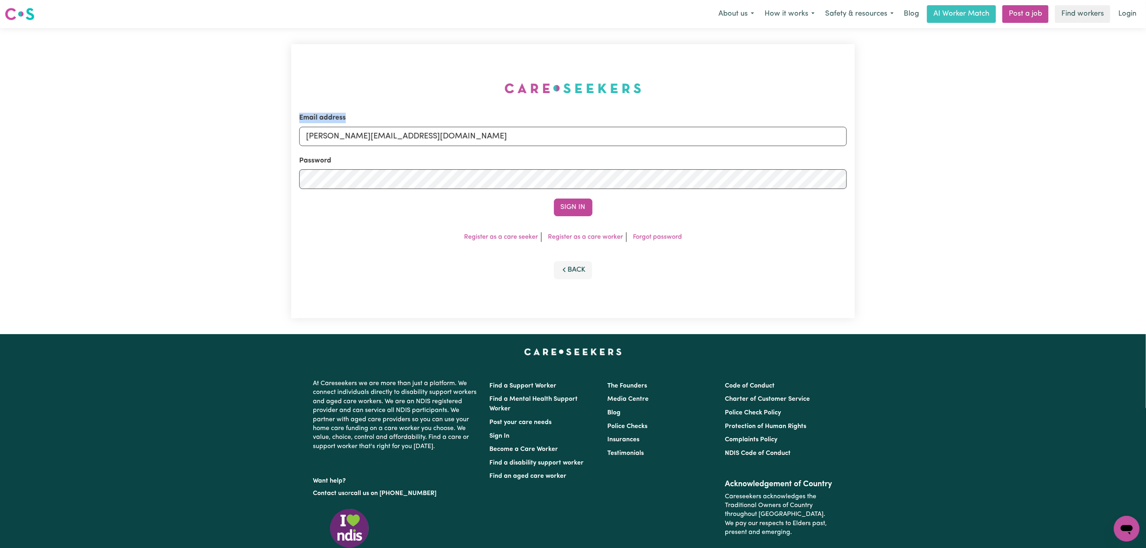
drag, startPoint x: 461, startPoint y: 110, endPoint x: 466, endPoint y: 110, distance: 4.8
click at [466, 110] on div "Email address mikayla+engage@careseekers.com.au Password Sign In Register as a …" at bounding box center [573, 181] width 573 height 306
click at [453, 136] on input "mikayla+engage@careseekers.com.au" at bounding box center [573, 136] width 548 height 19
click at [346, 135] on input "superuser~mikayla@careseekers.com.au" at bounding box center [573, 136] width 548 height 19
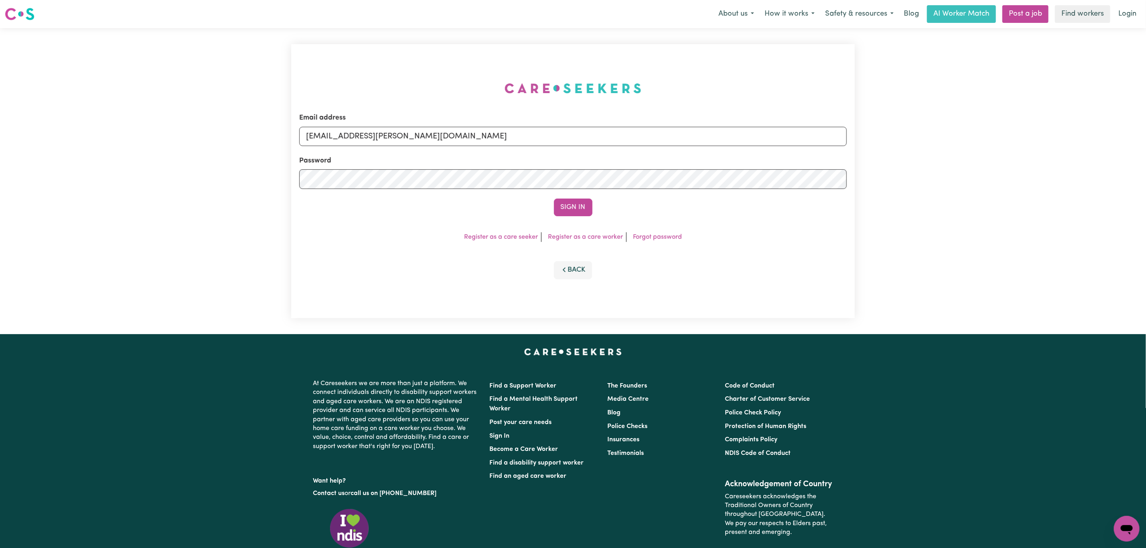
drag, startPoint x: 346, startPoint y: 135, endPoint x: 705, endPoint y: 99, distance: 361.8
click at [705, 99] on div "Email address superuser~mikayla@careseekers.com.au Password Sign In Register as…" at bounding box center [573, 181] width 564 height 274
type input "superuser~rajen64@gmail.com"
click at [554, 199] on button "Sign In" at bounding box center [573, 208] width 39 height 18
